Goal: Task Accomplishment & Management: Manage account settings

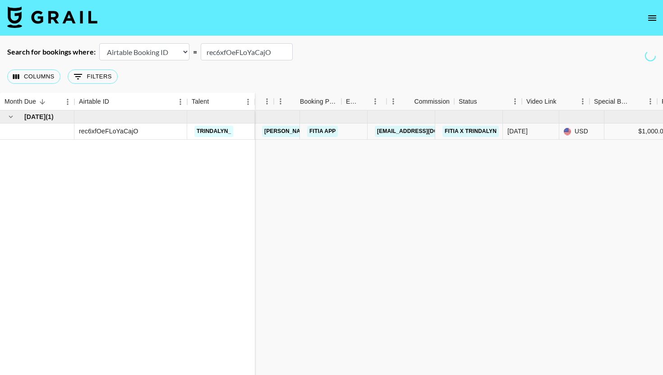
scroll to position [0, 331]
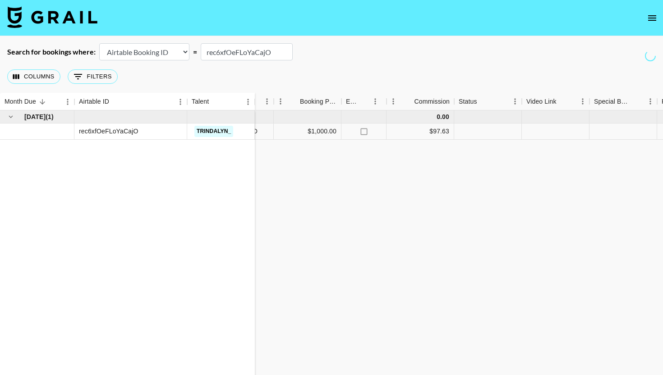
click at [260, 53] on input "rec6xfOeFLoYaCajO" at bounding box center [247, 51] width 92 height 17
paste input "L7LsY4snjWZJr"
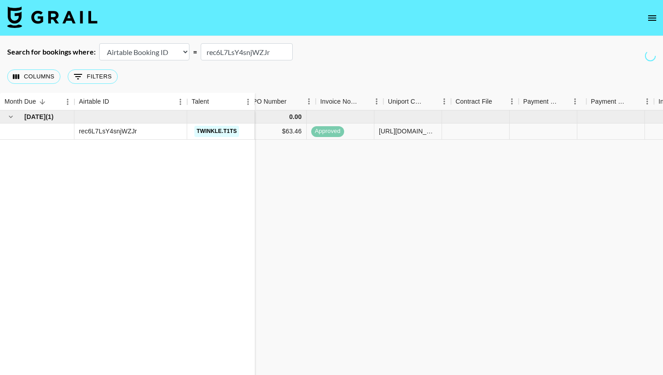
scroll to position [0, 834]
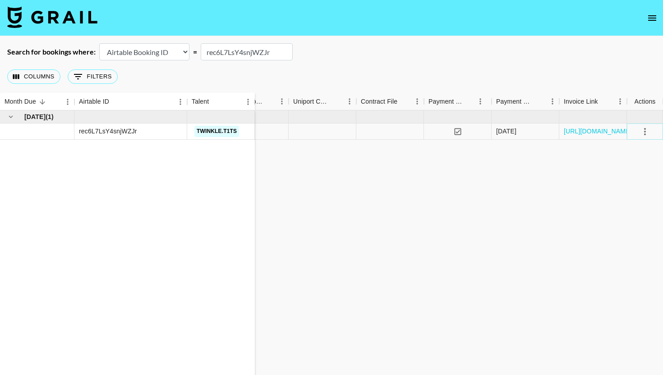
click at [646, 129] on icon "select merge strategy" at bounding box center [644, 131] width 11 height 11
click at [633, 199] on li "Cancel" at bounding box center [633, 200] width 59 height 16
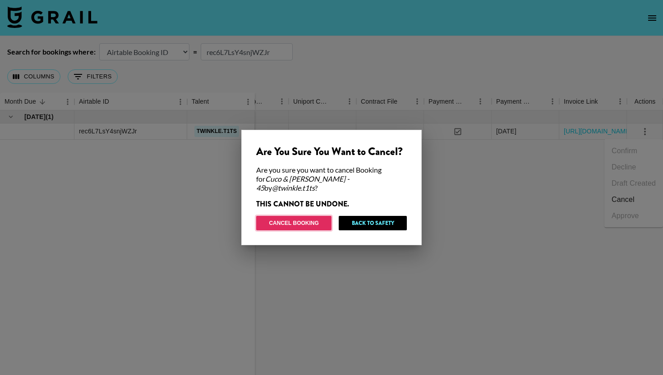
click at [289, 222] on button "Cancel Booking" at bounding box center [293, 223] width 75 height 14
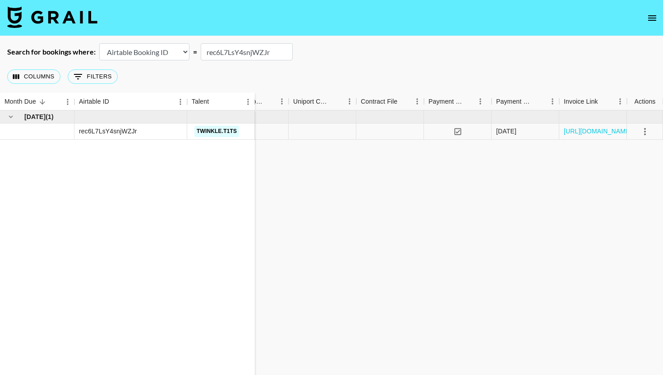
click at [258, 53] on input "rec6L7LsY4snjWZJr" at bounding box center [247, 51] width 92 height 17
paste input "SsYVqJS8q3hZ1V"
type input "recSsYVqJS8q3hZ1V"
click at [643, 130] on icon "select merge strategy" at bounding box center [644, 131] width 11 height 11
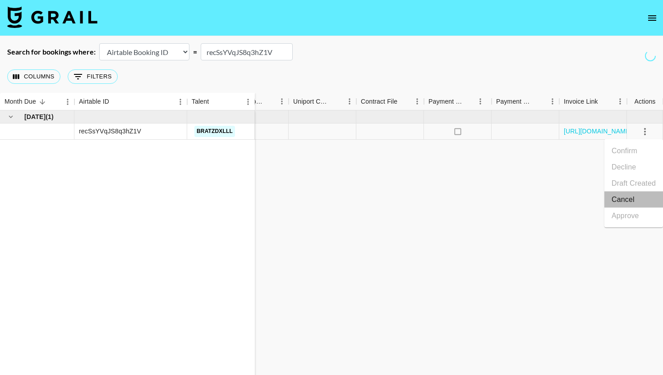
click at [625, 203] on li "Cancel" at bounding box center [633, 200] width 59 height 16
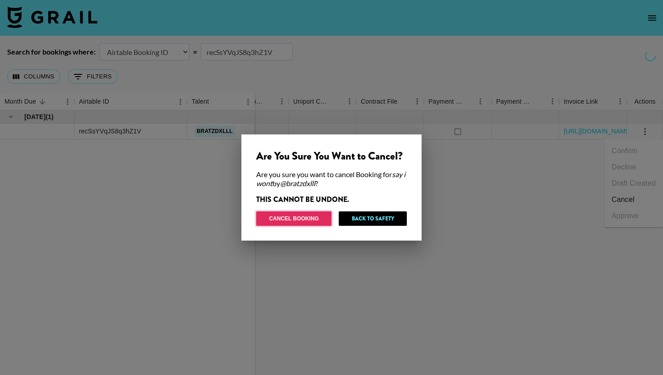
click at [290, 217] on button "Cancel Booking" at bounding box center [293, 218] width 75 height 14
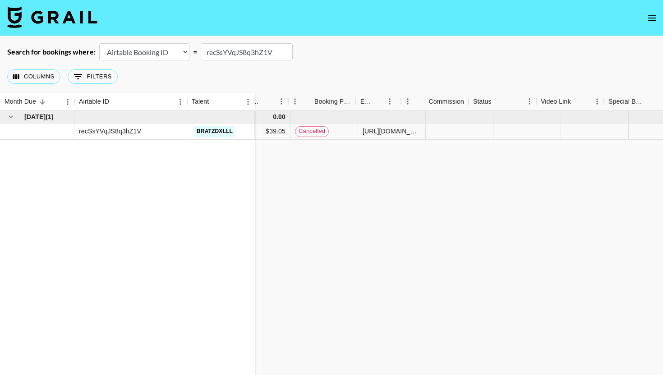
scroll to position [0, 188]
